Goal: Task Accomplishment & Management: Use online tool/utility

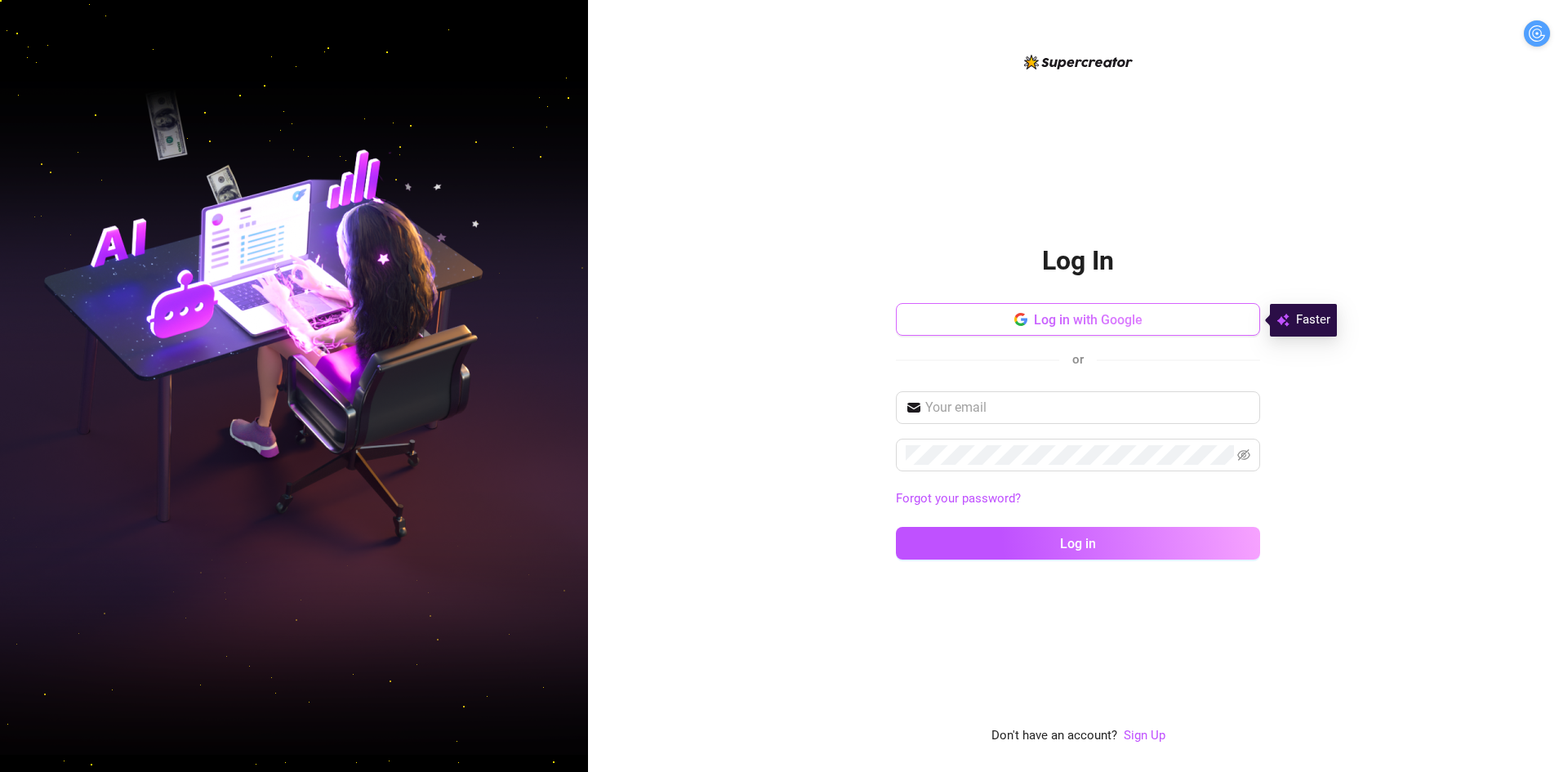
click at [1033, 327] on button "Log in with Google" at bounding box center [1077, 319] width 364 height 33
click at [1054, 318] on span "Log in with Google" at bounding box center [1087, 320] width 108 height 16
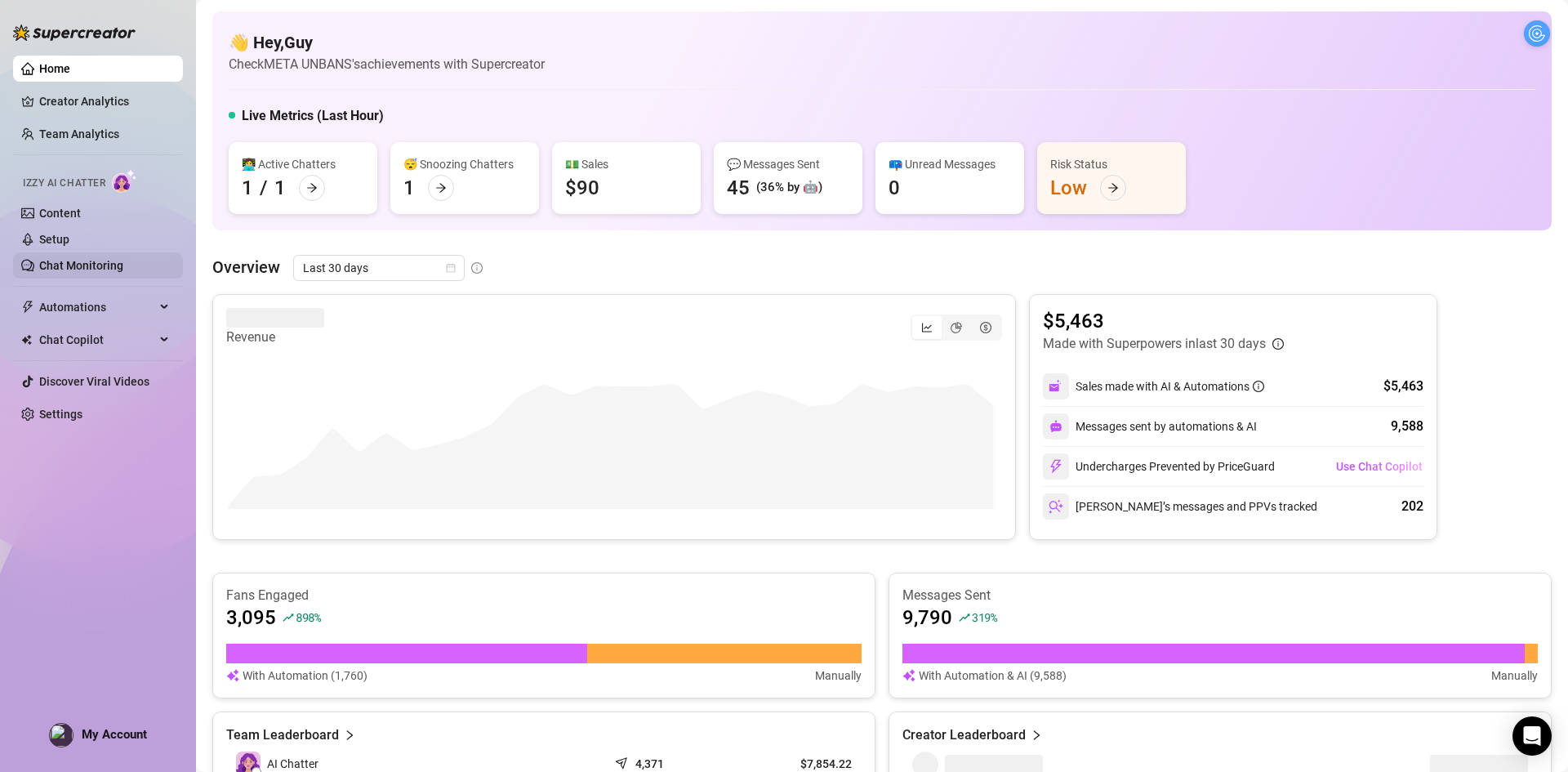
click at [86, 261] on link "Chat Monitoring" at bounding box center [80, 265] width 84 height 13
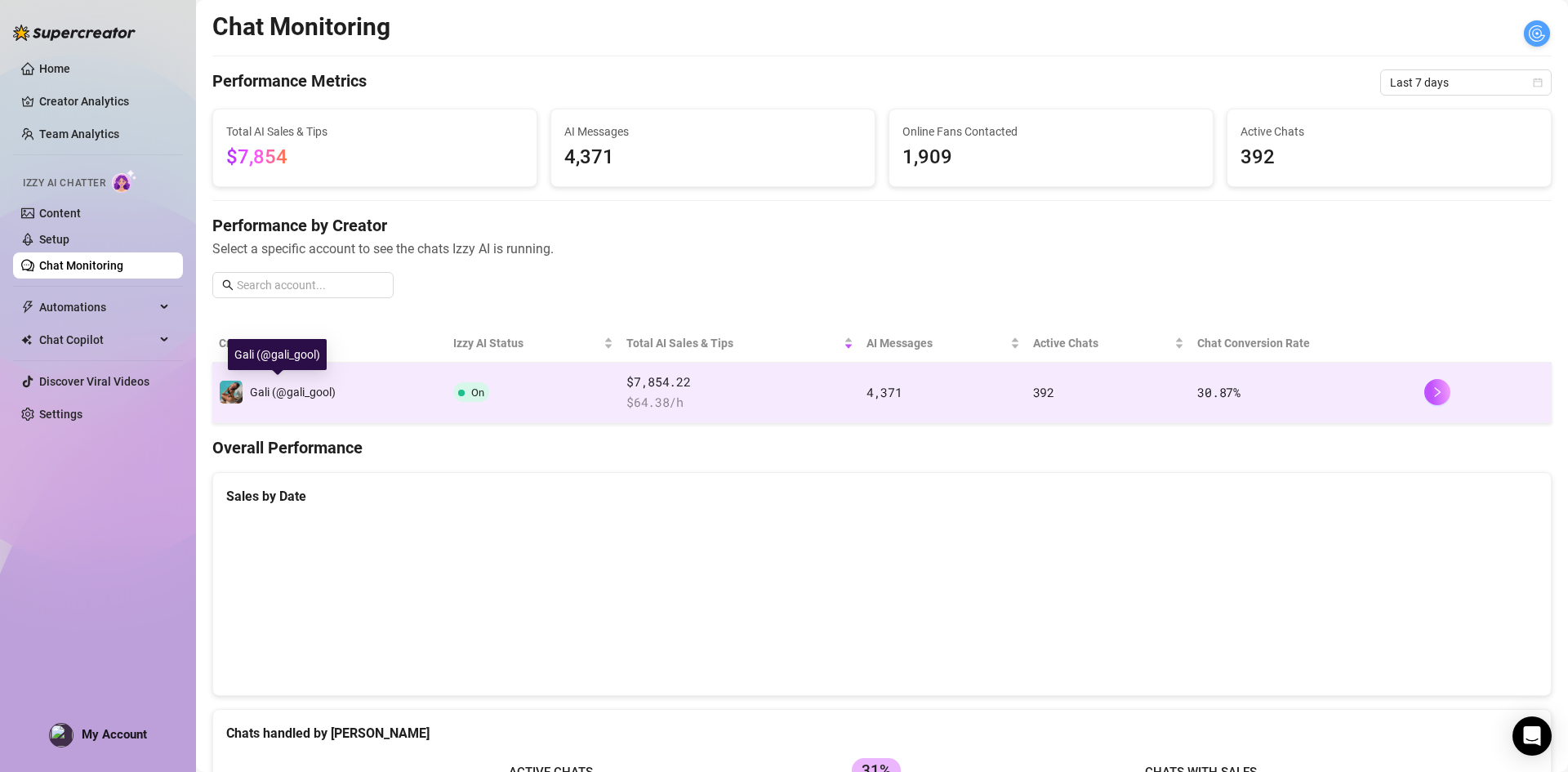
click at [324, 403] on div "Gali (@gali_gool)" at bounding box center [277, 391] width 117 height 25
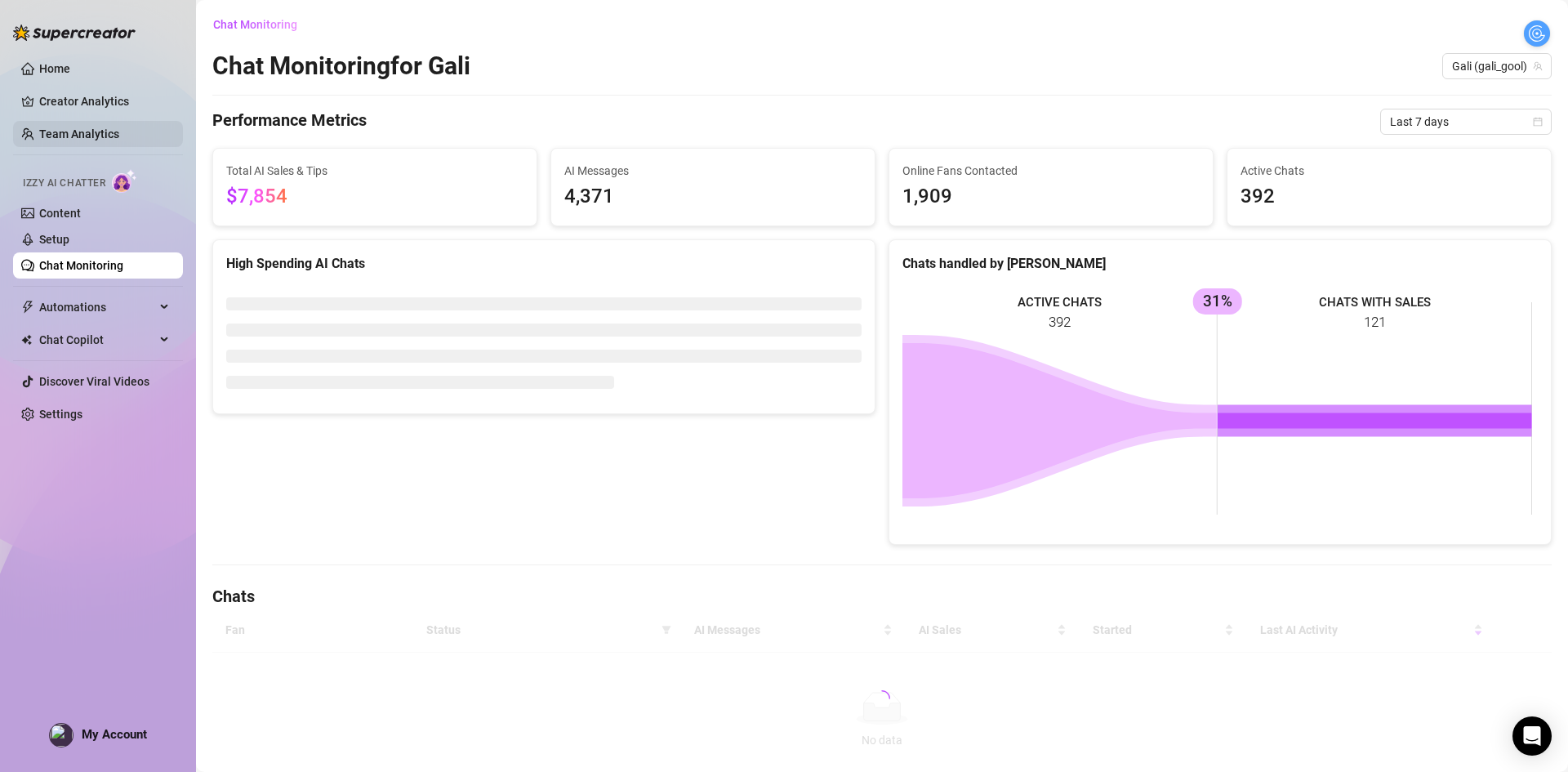
click at [82, 135] on link "Team Analytics" at bounding box center [78, 133] width 80 height 13
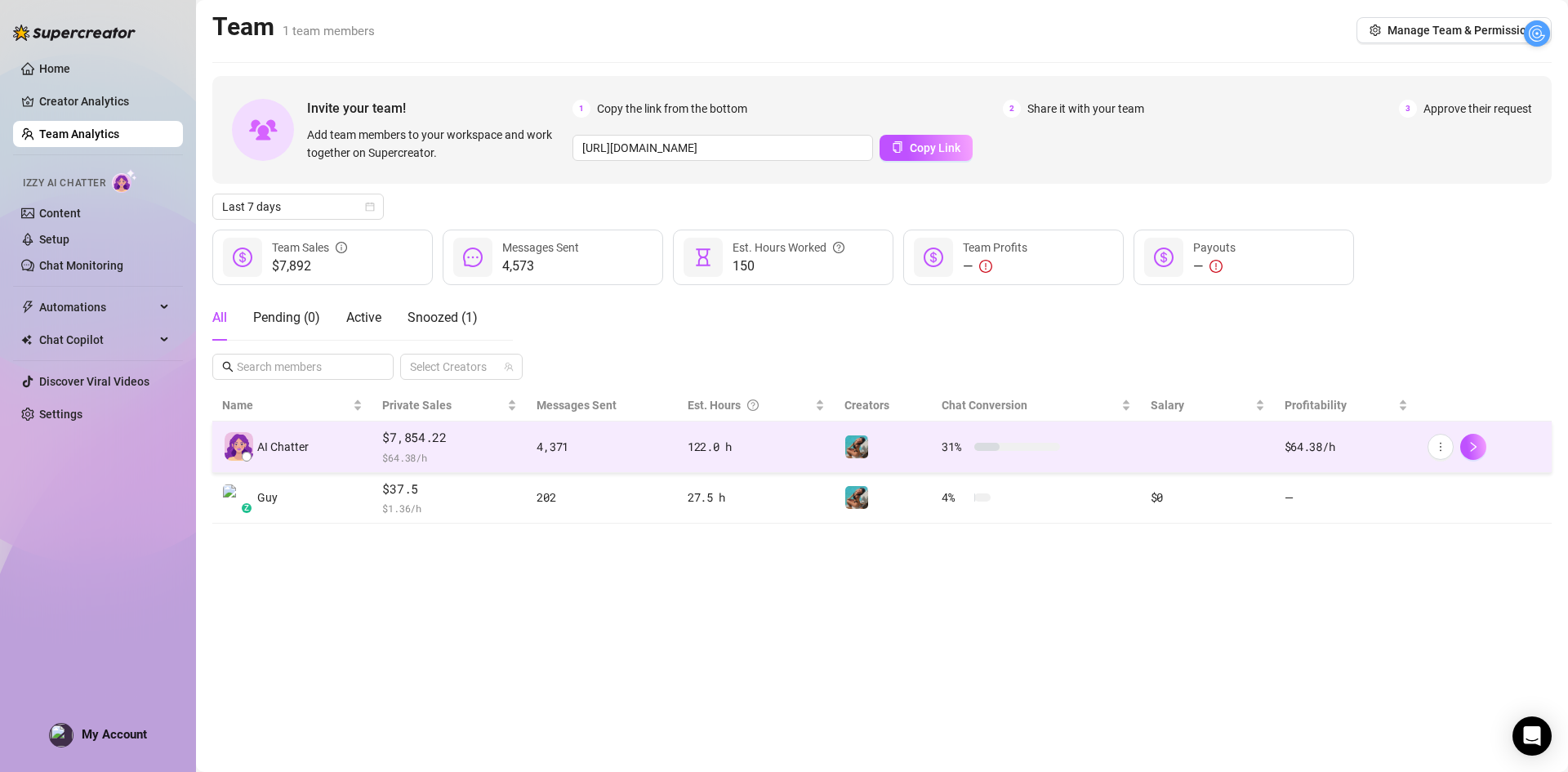
click at [360, 434] on div "AI Chatter" at bounding box center [292, 446] width 140 height 29
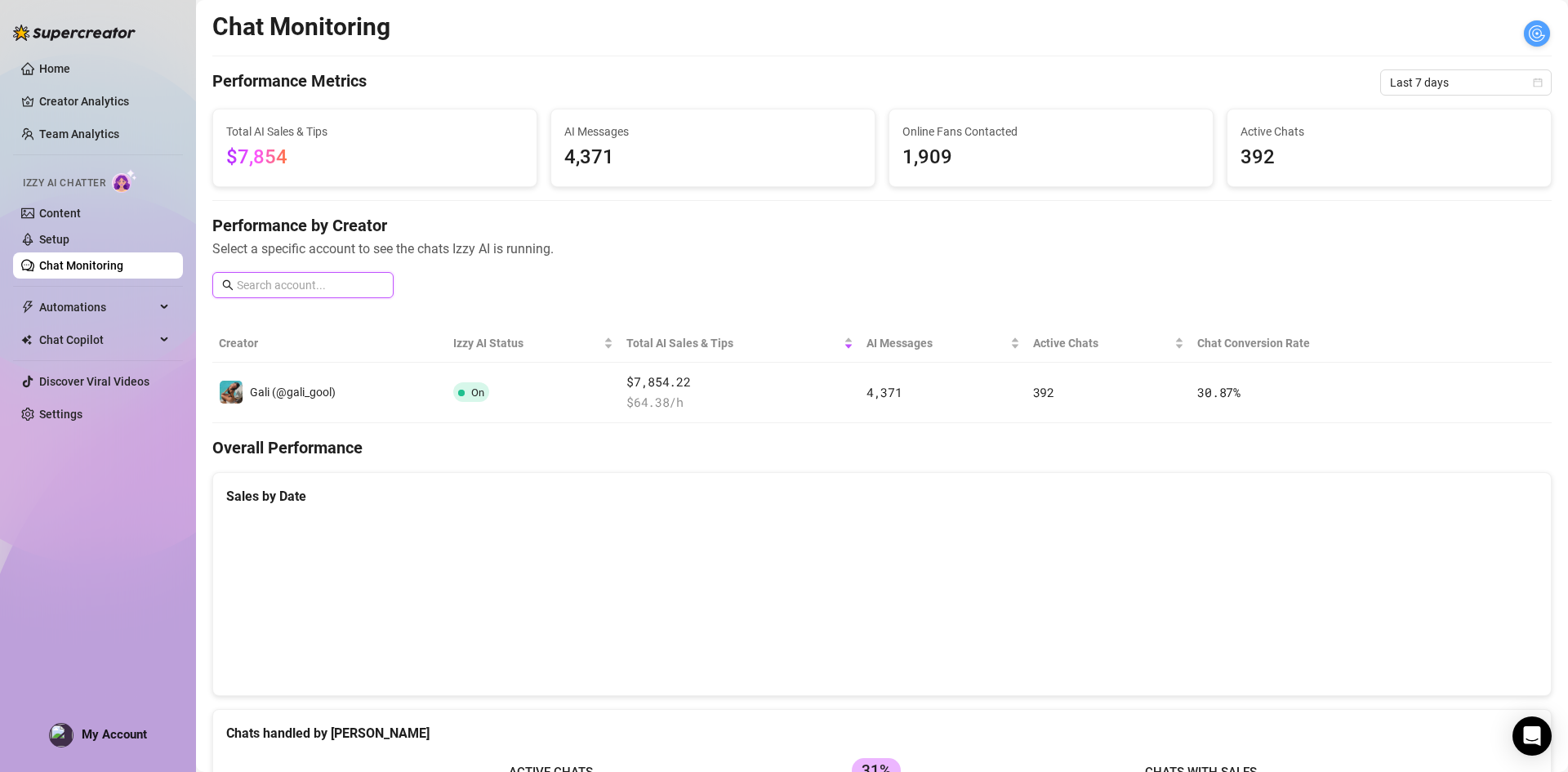
click at [340, 276] on input "text" at bounding box center [310, 285] width 147 height 18
click at [452, 266] on div "Performance by Creator Select a specific account to see the chats Izzy AI is ru…" at bounding box center [882, 262] width 1339 height 97
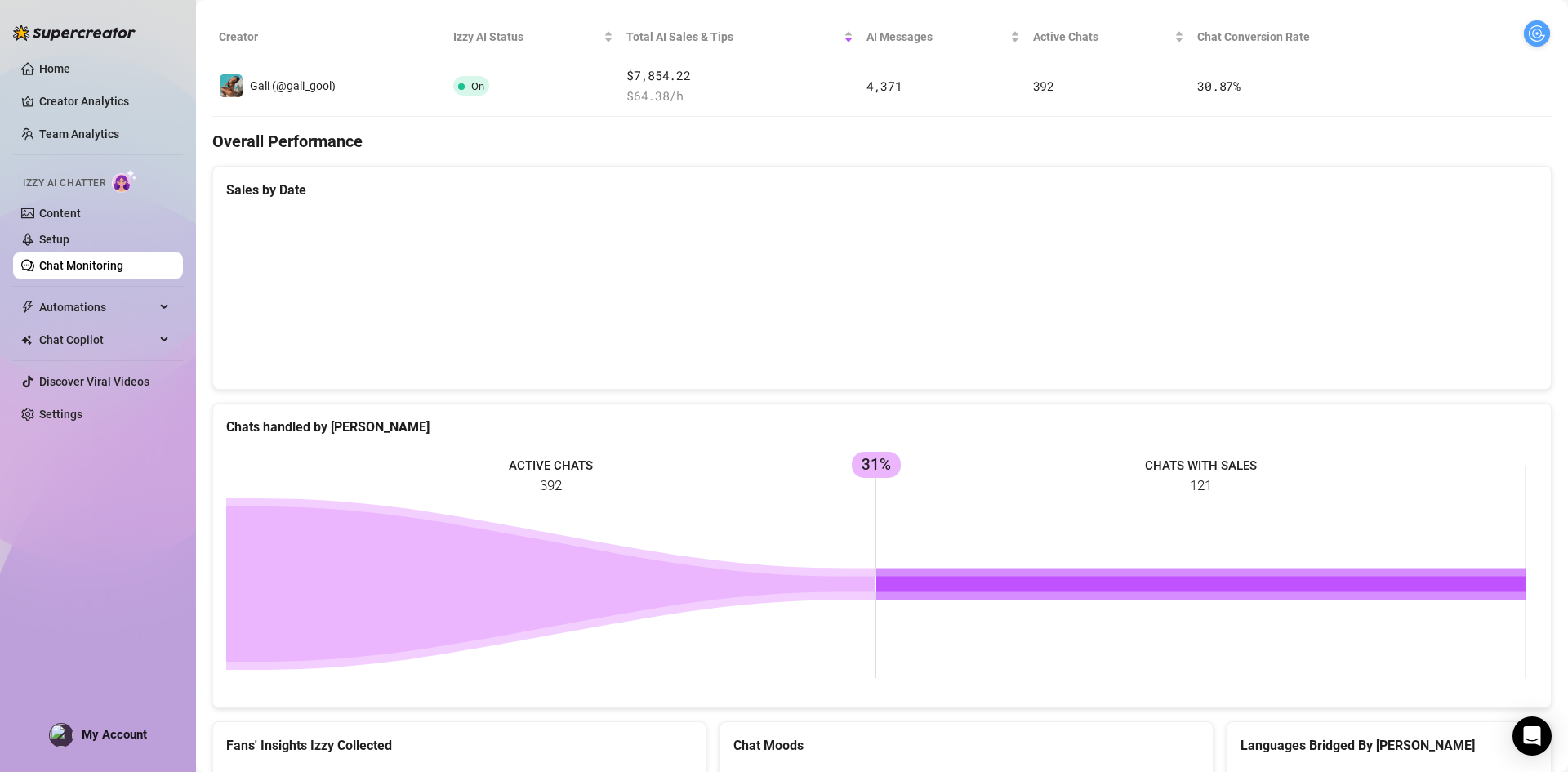
scroll to position [245, 0]
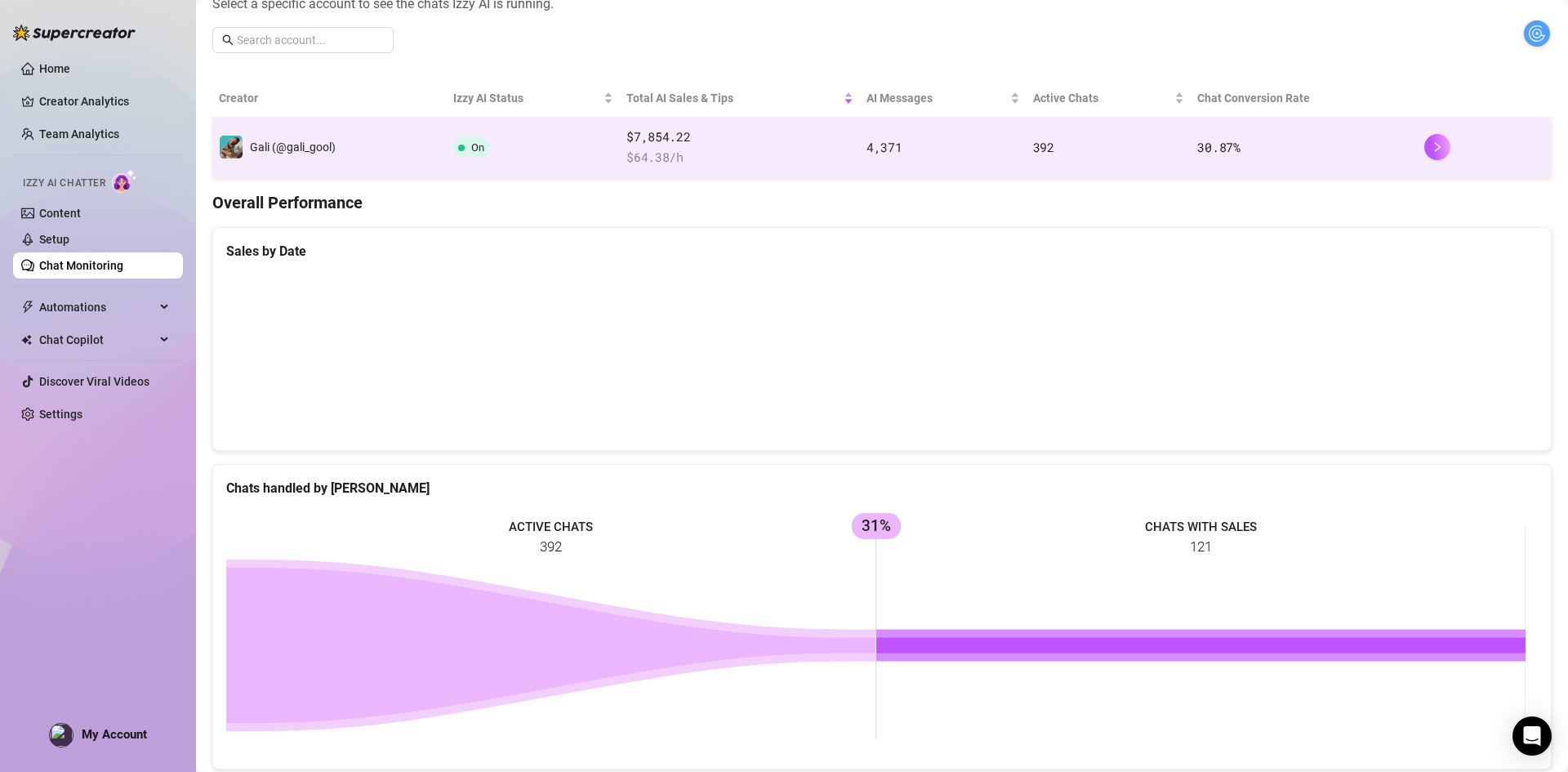
click at [358, 175] on td "Gali (@gali_gool)" at bounding box center [330, 147] width 234 height 61
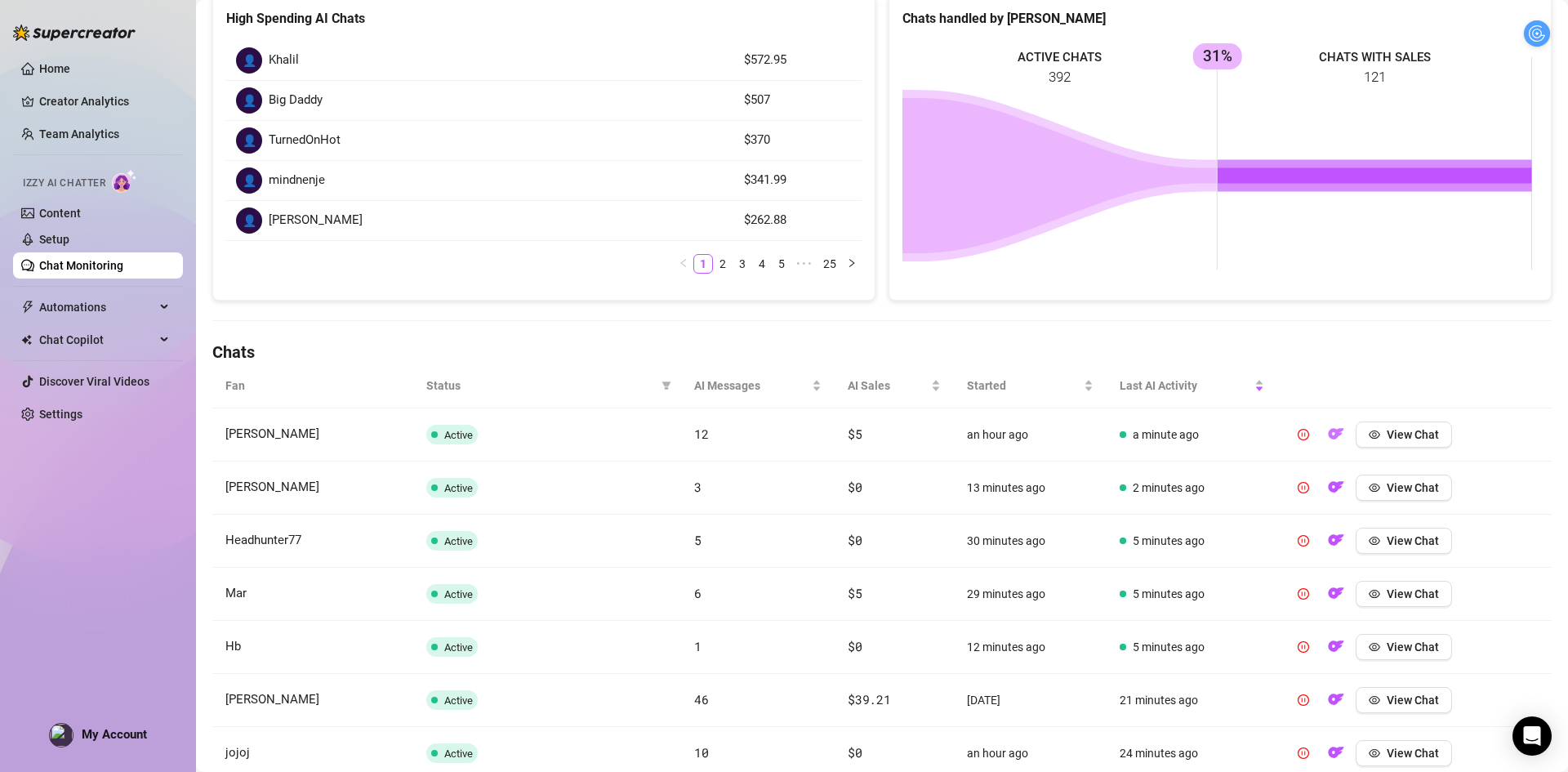
click at [1323, 430] on button "button" at bounding box center [1336, 434] width 26 height 26
click at [1334, 440] on img "button" at bounding box center [1336, 433] width 16 height 16
